Goal: Task Accomplishment & Management: Manage account settings

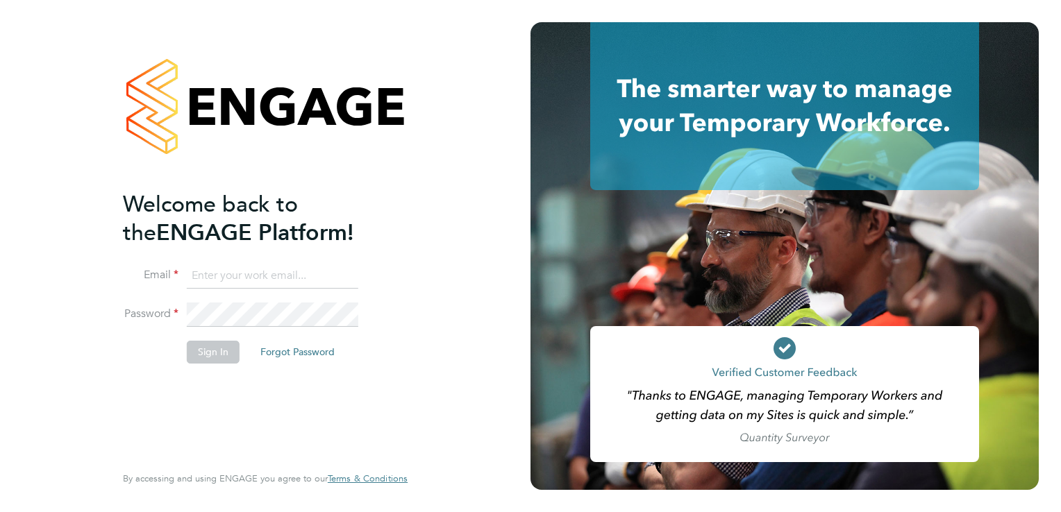
type input "[EMAIL_ADDRESS][PERSON_NAME][DOMAIN_NAME]"
click at [219, 354] on button "Sign In" at bounding box center [213, 352] width 53 height 22
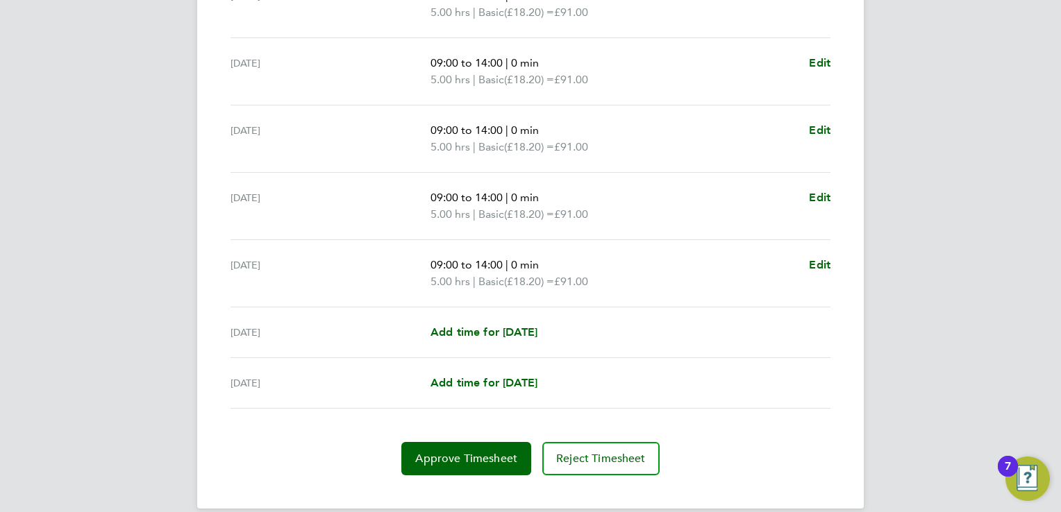
scroll to position [489, 0]
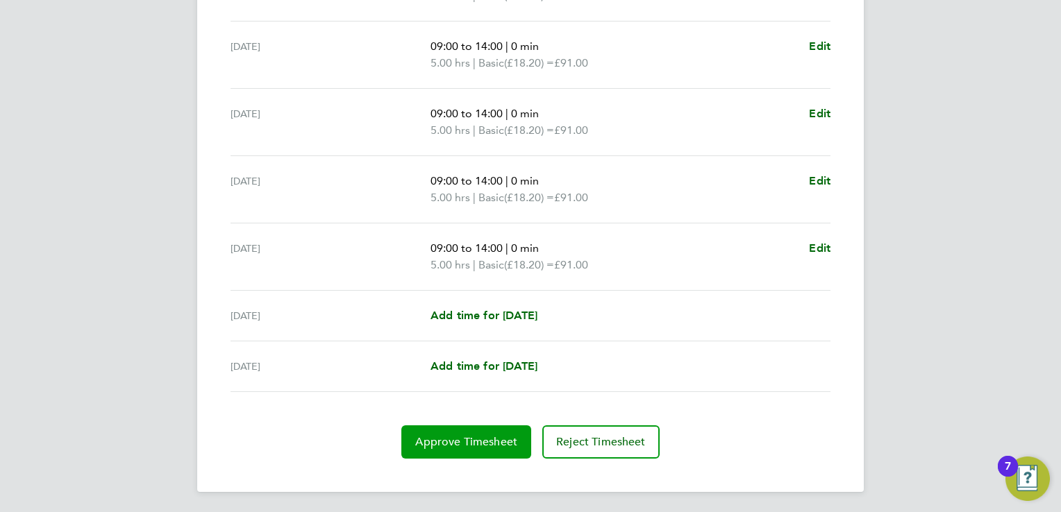
click at [436, 440] on span "Approve Timesheet" at bounding box center [466, 442] width 102 height 14
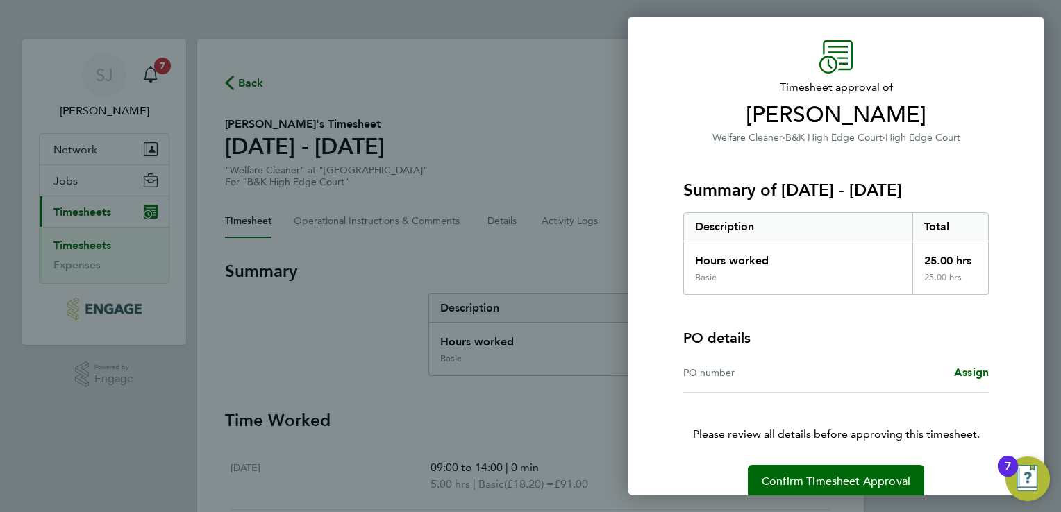
scroll to position [56, 0]
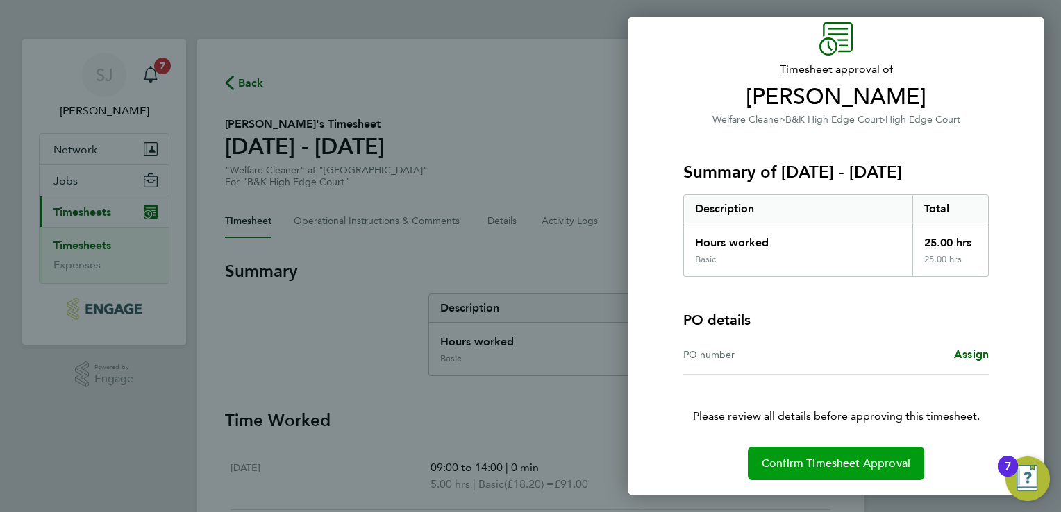
click at [796, 460] on span "Confirm Timesheet Approval" at bounding box center [836, 464] width 149 height 14
